Goal: Task Accomplishment & Management: Use online tool/utility

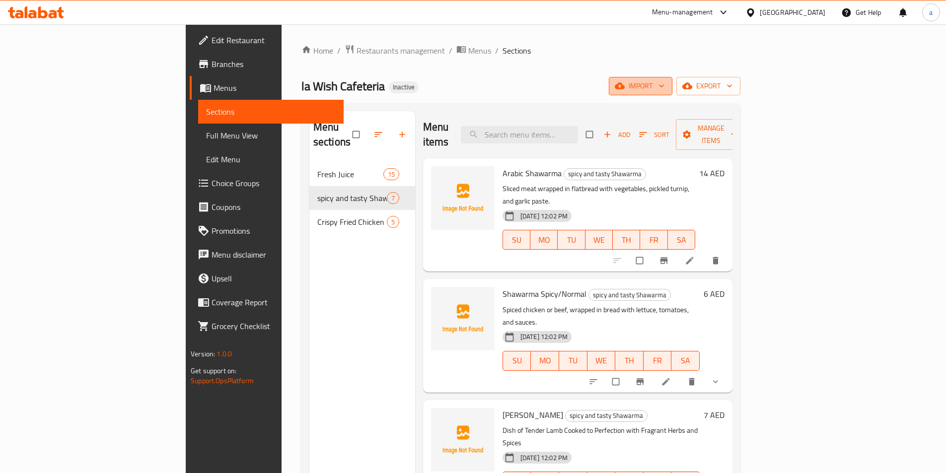
click at [664, 87] on span "import" at bounding box center [641, 86] width 48 height 12
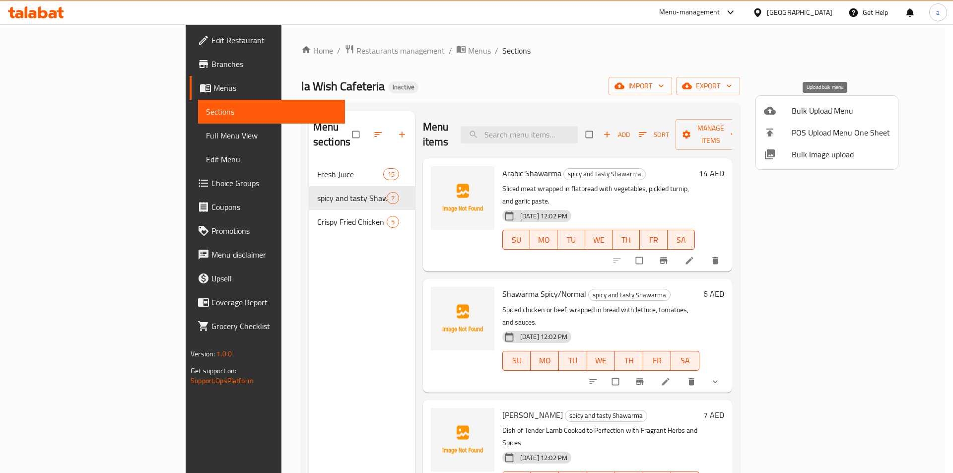
click at [811, 107] on span "Bulk Upload Menu" at bounding box center [841, 111] width 98 height 12
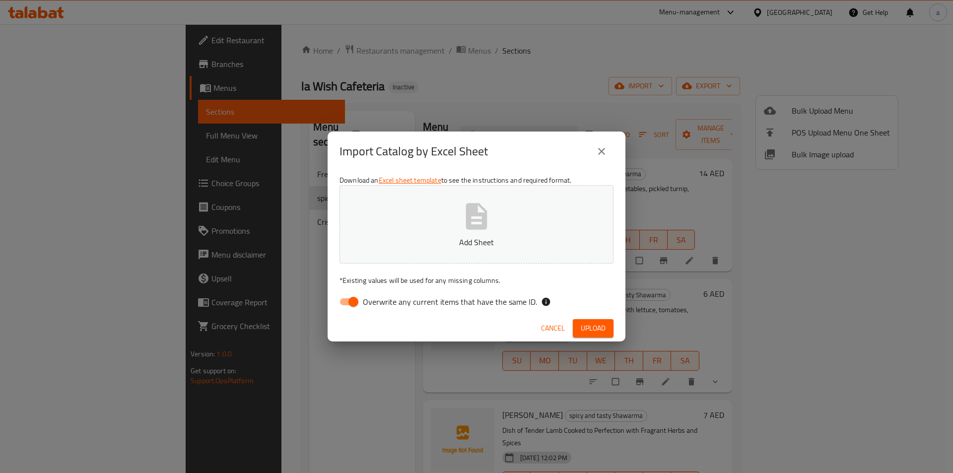
click at [344, 306] on input "Overwrite any current items that have the same ID." at bounding box center [353, 302] width 57 height 19
checkbox input "false"
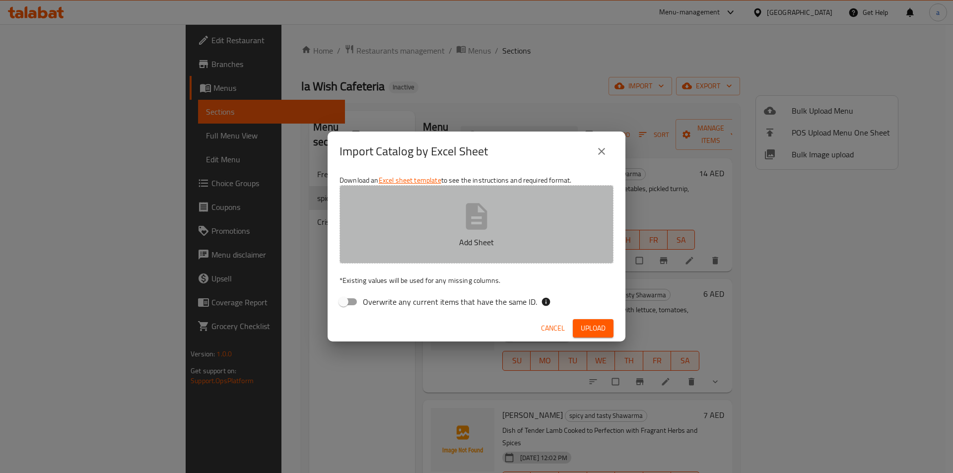
click at [449, 241] on p "Add Sheet" at bounding box center [476, 242] width 243 height 12
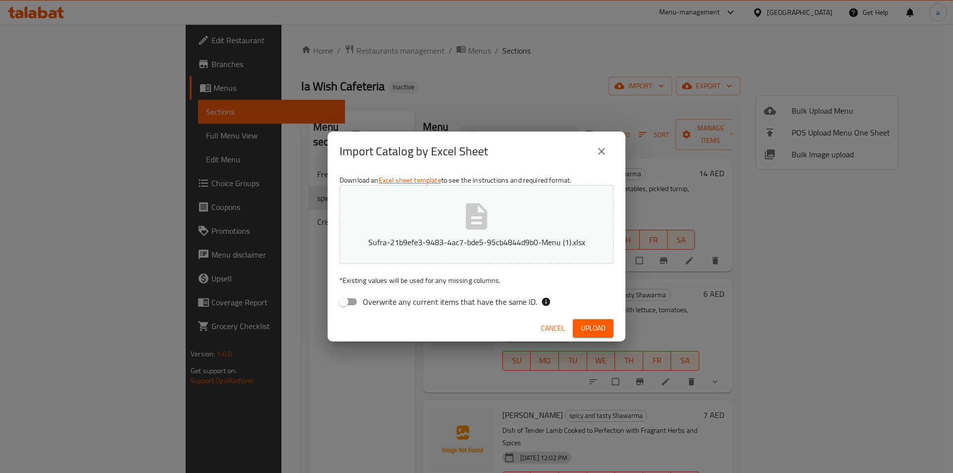
click at [582, 323] on span "Upload" at bounding box center [593, 328] width 25 height 12
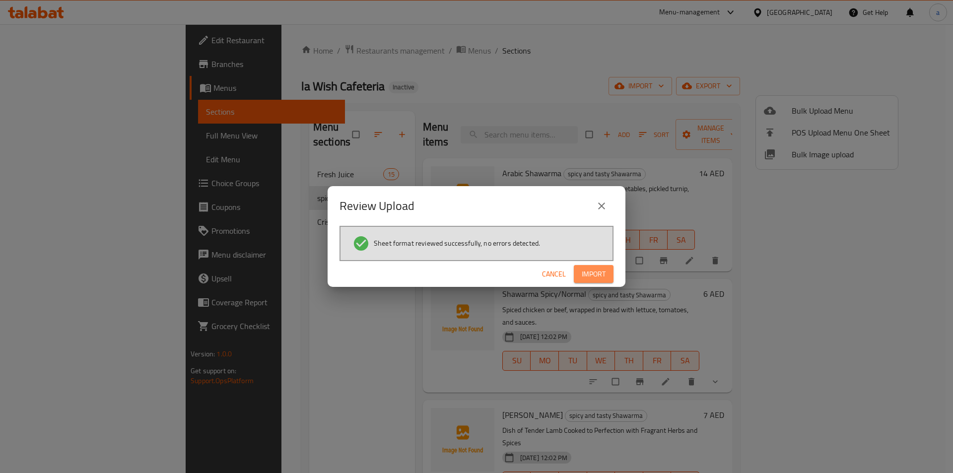
click at [605, 279] on span "Import" at bounding box center [594, 274] width 24 height 12
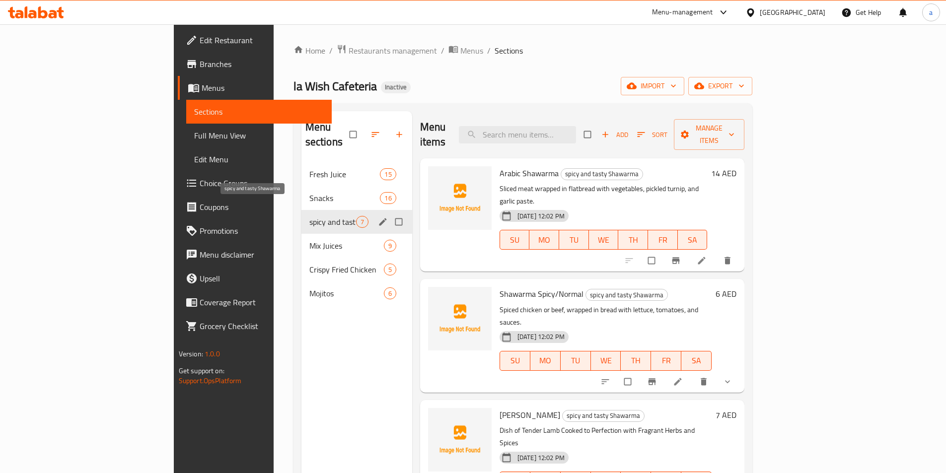
click at [309, 216] on span "spicy and tasty Shawarma" at bounding box center [332, 222] width 47 height 12
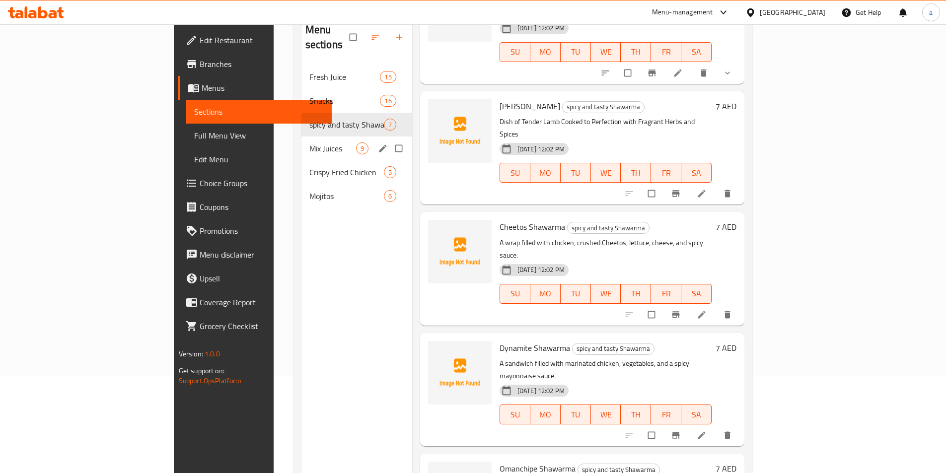
scroll to position [40, 0]
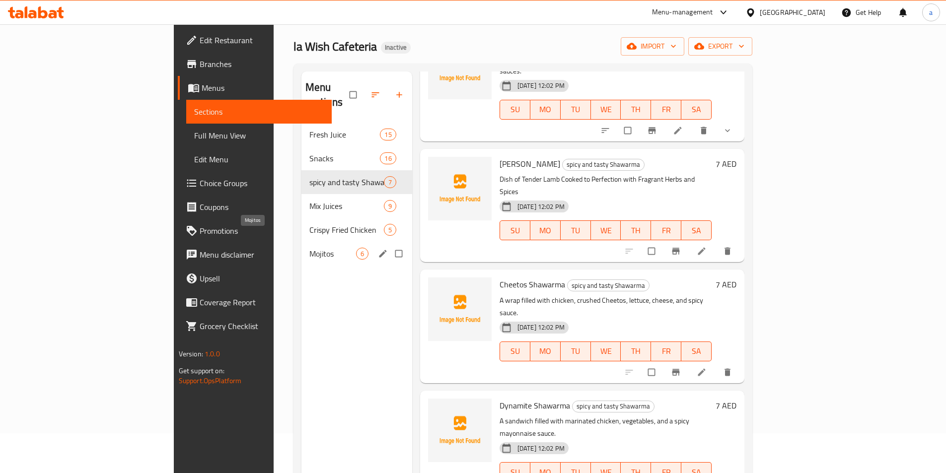
click at [309, 248] on span "Mojitos" at bounding box center [332, 254] width 47 height 12
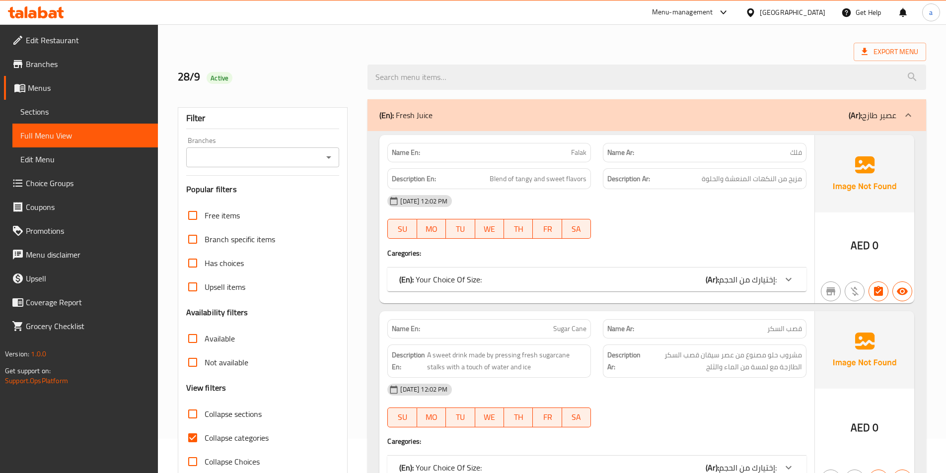
scroll to position [50, 0]
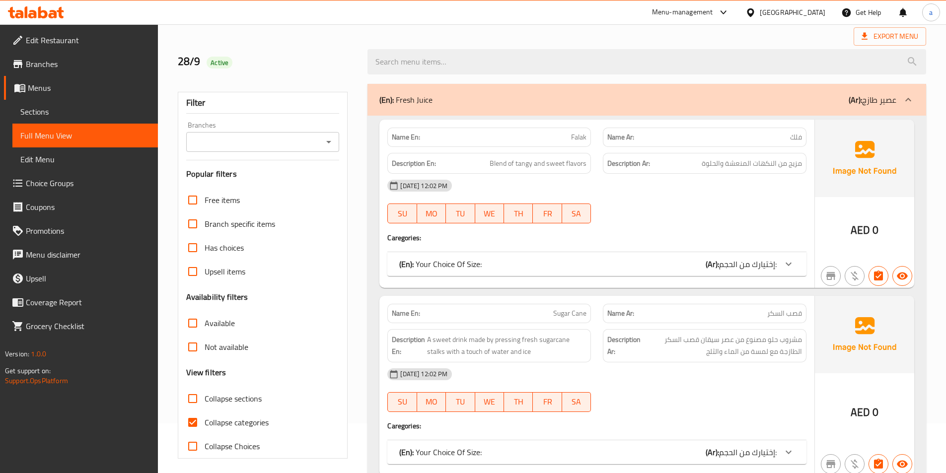
click at [224, 417] on span "Collapse categories" at bounding box center [237, 423] width 64 height 12
click at [205, 417] on input "Collapse categories" at bounding box center [193, 423] width 24 height 24
checkbox input "false"
